Goal: Information Seeking & Learning: Learn about a topic

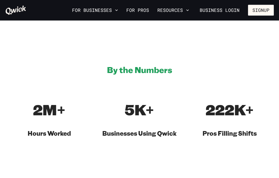
scroll to position [278, 0]
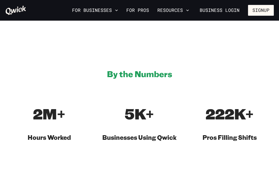
click at [172, 11] on button "Resources" at bounding box center [173, 10] width 36 height 9
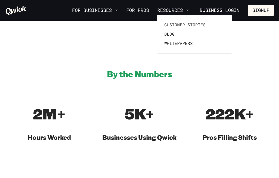
click at [51, 45] on div at bounding box center [139, 89] width 279 height 178
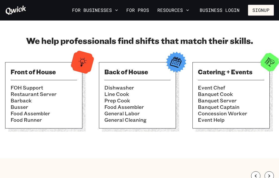
scroll to position [424, 0]
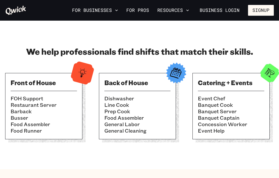
click at [215, 73] on div "Catering + Events Event Chef Banquet Cook Banquet Server Banquet Captain Conces…" at bounding box center [230, 106] width 77 height 66
click at [213, 95] on li "Event Chef" at bounding box center [231, 98] width 66 height 6
click at [213, 115] on li "Banquet Captain" at bounding box center [231, 118] width 66 height 6
click at [251, 80] on h3 "Catering + Events" at bounding box center [231, 82] width 66 height 8
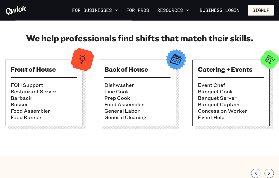
click at [210, 82] on li "Event Chef" at bounding box center [231, 85] width 66 height 6
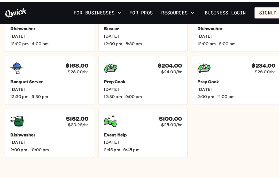
scroll to position [767, 0]
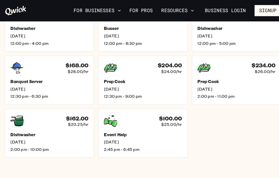
click at [108, 114] on icon at bounding box center [107, 118] width 13 height 12
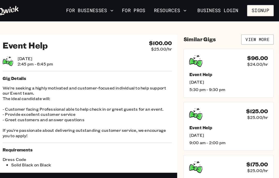
click at [248, 57] on h4 "$96.00" at bounding box center [258, 56] width 20 height 6
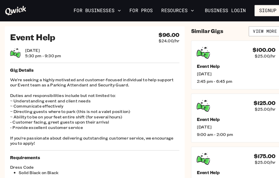
click at [251, 104] on span "$25.00/hr" at bounding box center [258, 106] width 20 height 5
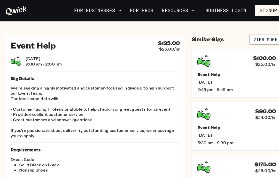
click at [19, 74] on h5 "Gig Details" at bounding box center [92, 76] width 164 height 5
click at [17, 102] on p "We're seeking a highly motivated and customer-focused individual to help suppor…" at bounding box center [92, 109] width 164 height 52
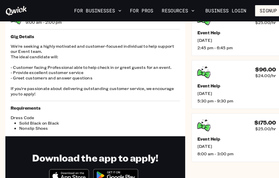
scroll to position [22, 0]
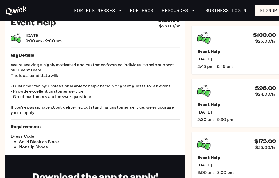
click at [18, 63] on p "We're seeking a highly motivated and customer-focused individual to help suppor…" at bounding box center [92, 86] width 164 height 52
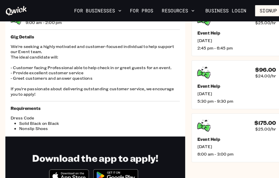
scroll to position [94, 0]
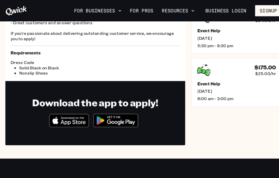
click at [63, 116] on icon "Download on the App Store" at bounding box center [67, 117] width 38 height 12
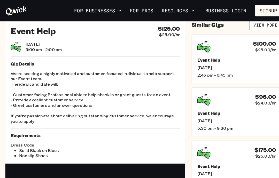
scroll to position [3, 0]
